Goal: Transaction & Acquisition: Purchase product/service

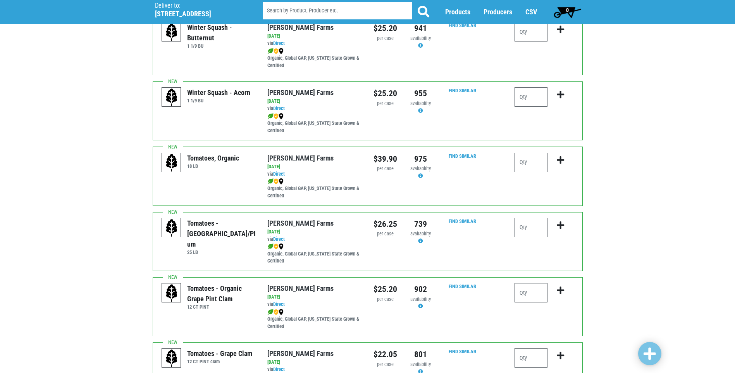
scroll to position [233, 0]
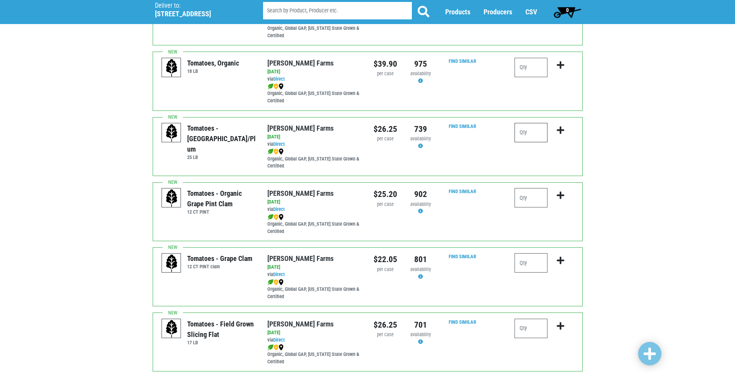
click at [529, 130] on input "number" at bounding box center [531, 132] width 33 height 19
type input "1"
click at [533, 265] on input "number" at bounding box center [531, 262] width 33 height 19
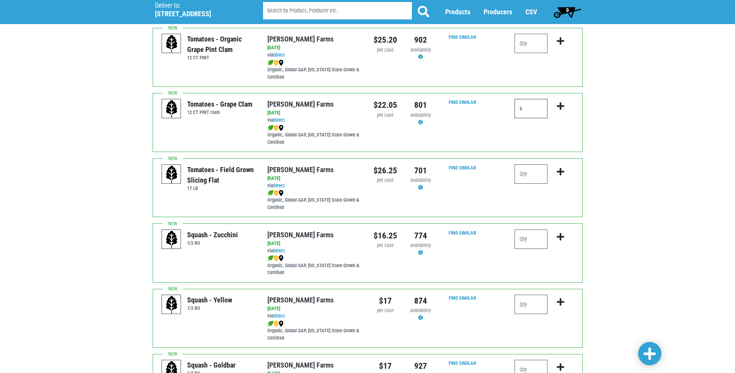
scroll to position [388, 0]
type input "6"
click at [520, 175] on input "number" at bounding box center [531, 173] width 33 height 19
type input "3"
click at [525, 243] on input "number" at bounding box center [531, 238] width 33 height 19
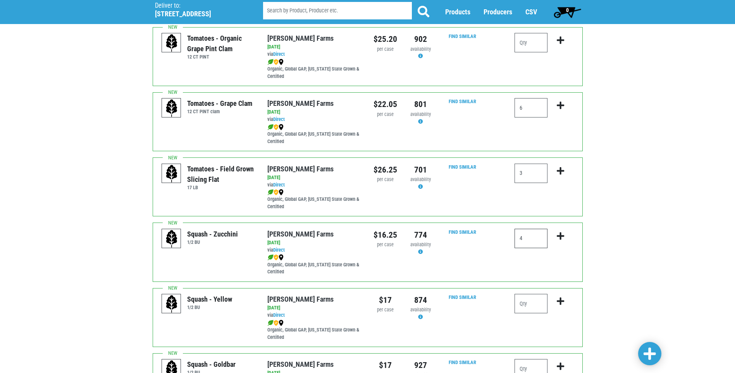
type input "4"
click at [534, 303] on input "number" at bounding box center [531, 303] width 33 height 19
type input "2"
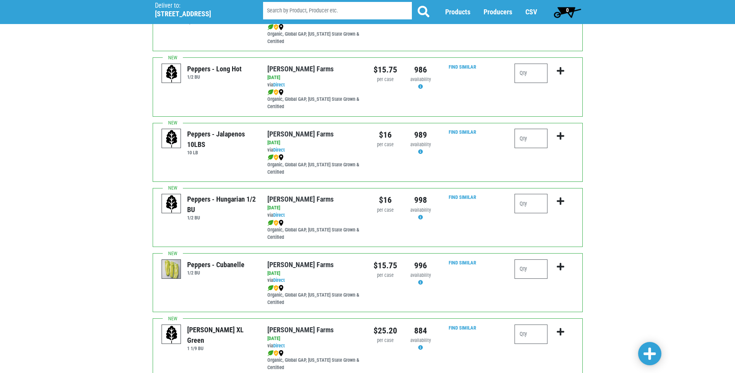
scroll to position [930, 0]
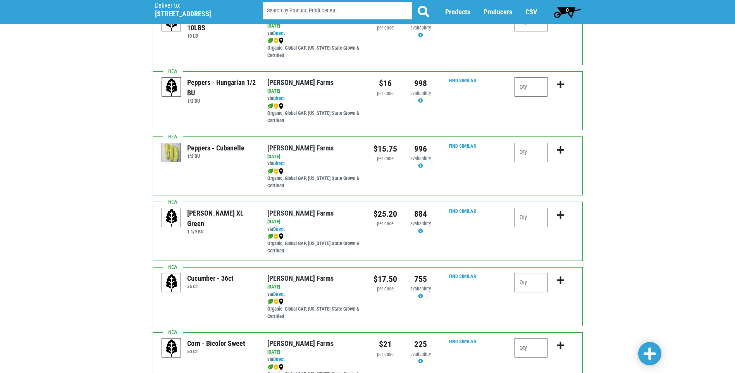
type input "1"
click at [526, 219] on input "number" at bounding box center [531, 217] width 33 height 19
type input "2"
click at [537, 287] on input "number" at bounding box center [531, 282] width 33 height 19
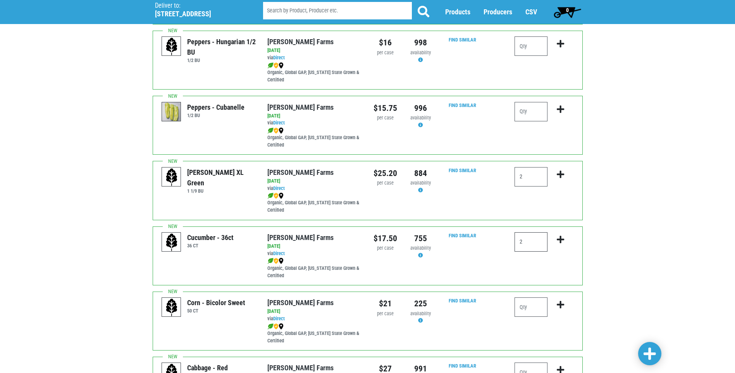
scroll to position [1063, 0]
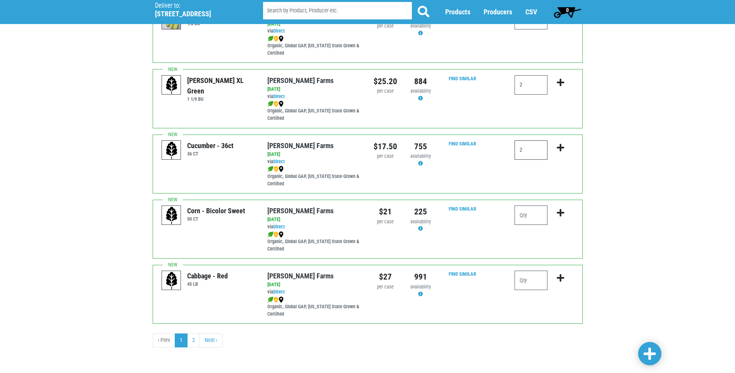
type input "2"
click at [531, 207] on input "number" at bounding box center [531, 214] width 33 height 19
type input "10"
click at [655, 356] on span at bounding box center [650, 354] width 12 height 14
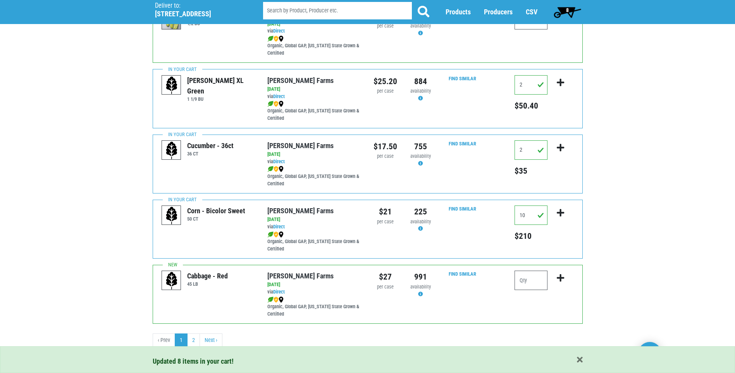
click at [569, 12] on span "8" at bounding box center [567, 12] width 34 height 16
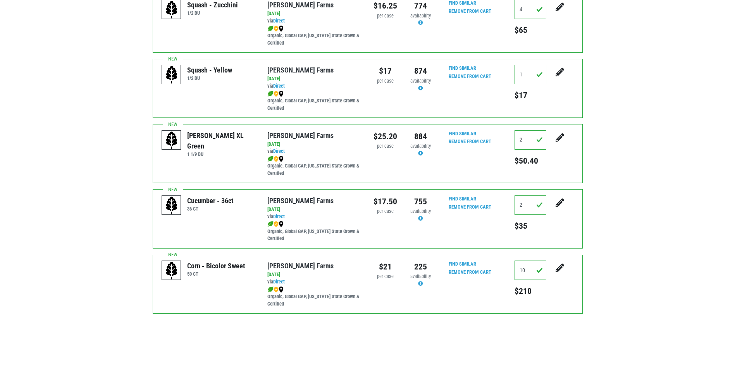
scroll to position [384, 0]
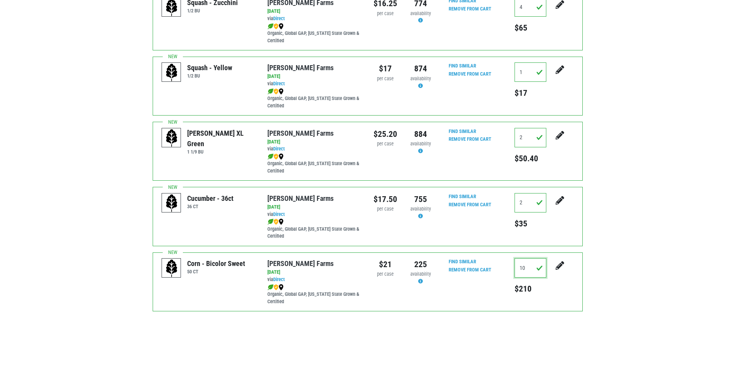
click at [528, 260] on input "10" at bounding box center [531, 267] width 32 height 19
type input "1"
type input "6"
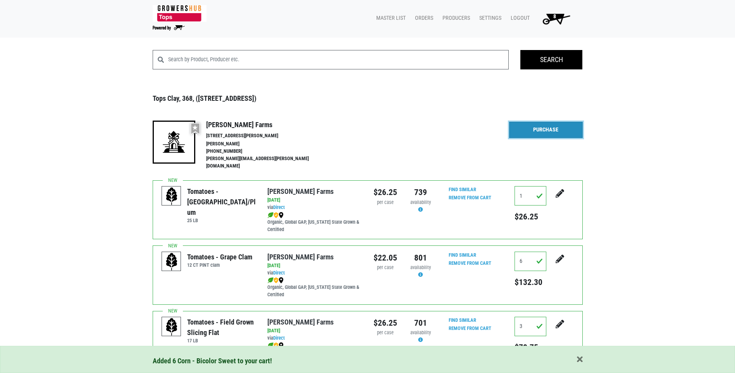
click at [549, 135] on link "Purchase" at bounding box center [546, 130] width 74 height 16
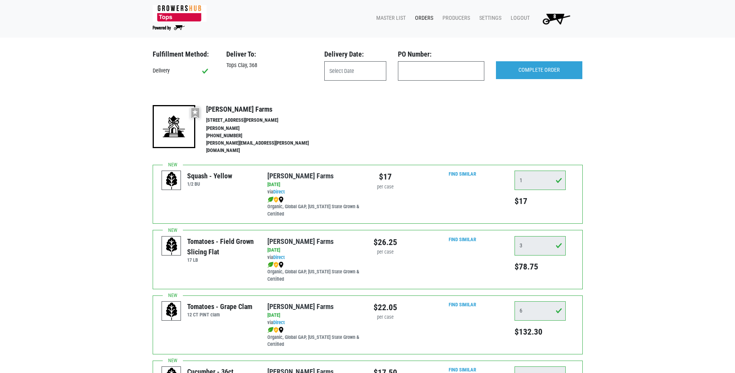
click at [348, 61] on div "Delivery Date:" at bounding box center [356, 56] width 74 height 12
click at [357, 81] on div "Delivery Date:" at bounding box center [356, 68] width 74 height 37
click at [359, 78] on input "text" at bounding box center [355, 70] width 62 height 19
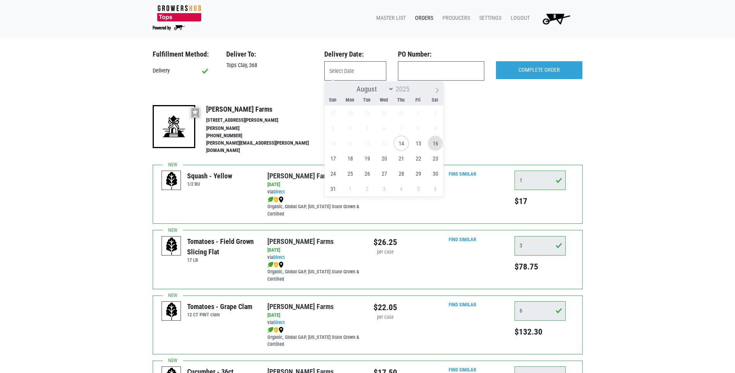
click at [433, 142] on span "16" at bounding box center [435, 143] width 15 height 15
type input "2025-08-16"
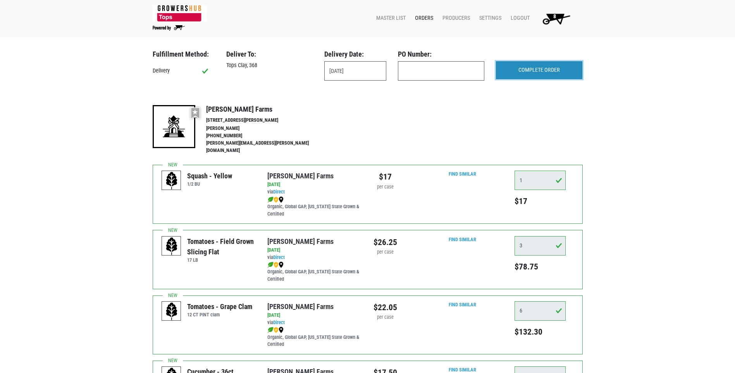
click at [548, 74] on input "COMPLETE ORDER" at bounding box center [539, 70] width 86 height 18
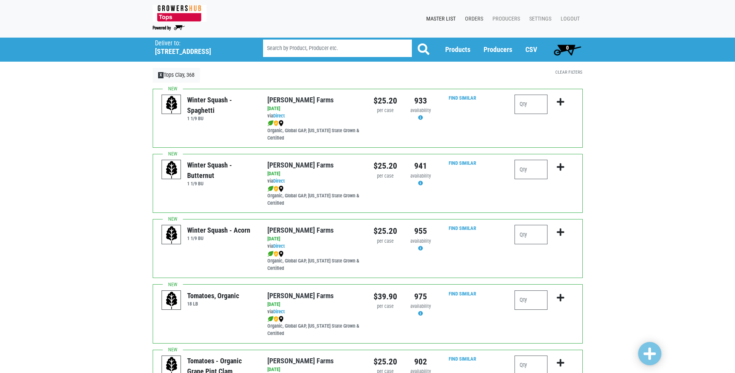
click at [482, 19] on link "Orders" at bounding box center [473, 19] width 28 height 15
